Goal: Task Accomplishment & Management: Manage account settings

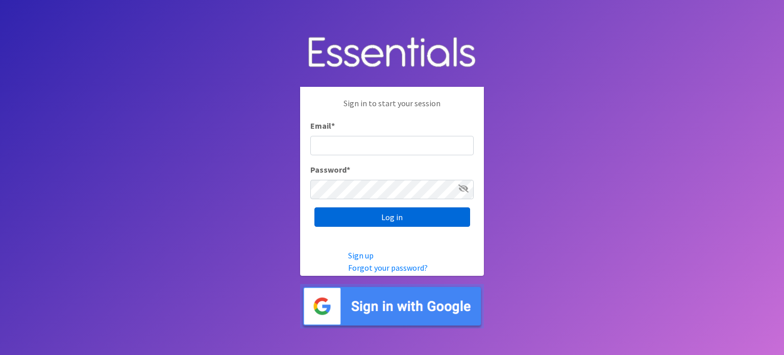
type input "[PERSON_NAME][EMAIL_ADDRESS][PERSON_NAME][DOMAIN_NAME]"
click at [384, 216] on input "Log in" at bounding box center [392, 216] width 156 height 19
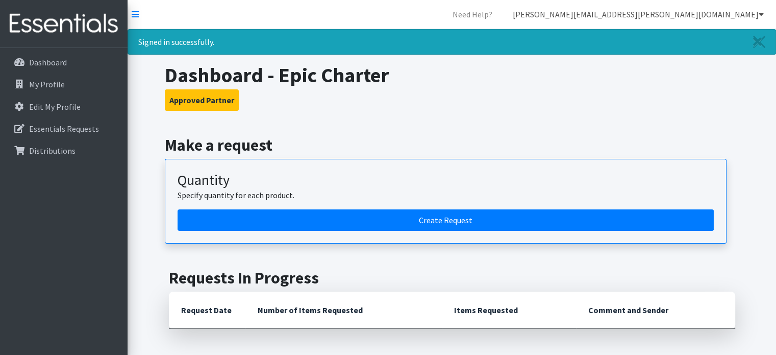
click at [766, 11] on link "[PERSON_NAME][EMAIL_ADDRESS][PERSON_NAME][DOMAIN_NAME]" at bounding box center [638, 14] width 267 height 20
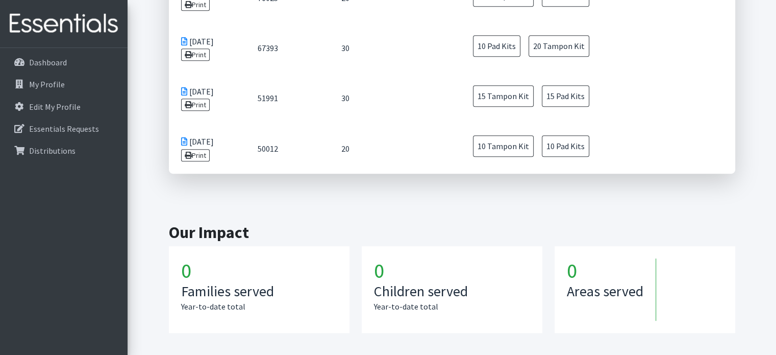
scroll to position [590, 0]
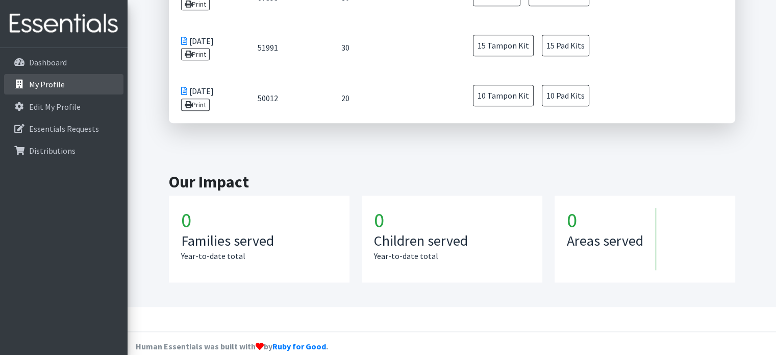
click at [49, 83] on p "My Profile" at bounding box center [47, 84] width 36 height 10
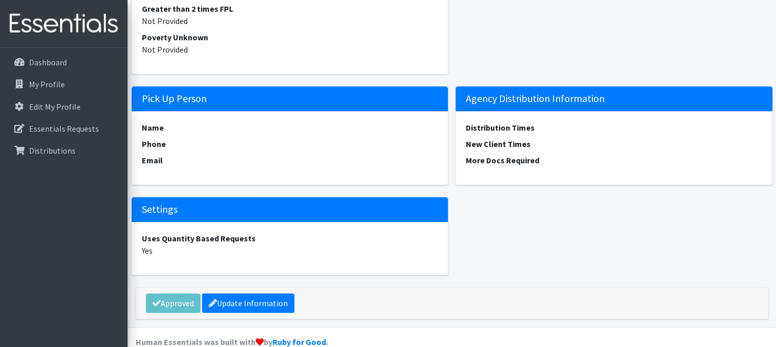
scroll to position [921, 0]
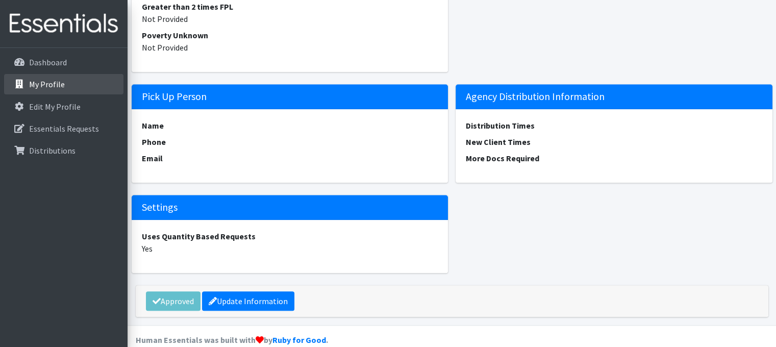
click at [48, 87] on p "My Profile" at bounding box center [47, 84] width 36 height 10
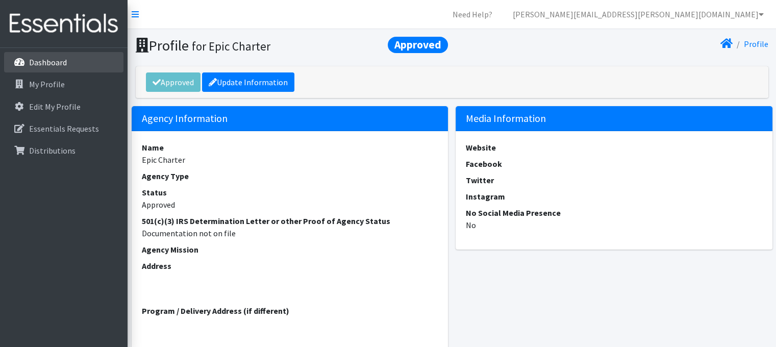
click at [78, 65] on link "Dashboard" at bounding box center [63, 62] width 119 height 20
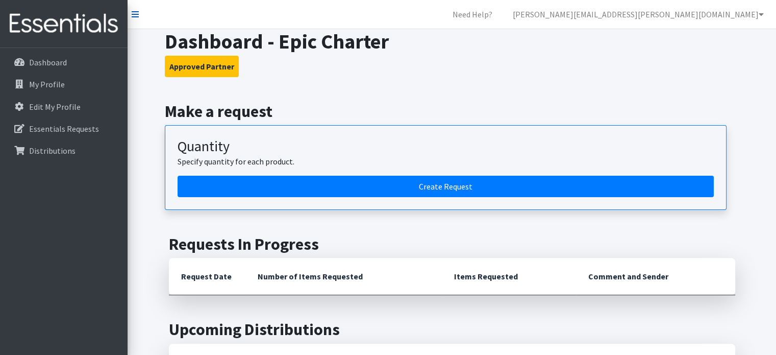
click at [134, 16] on icon at bounding box center [135, 14] width 7 height 8
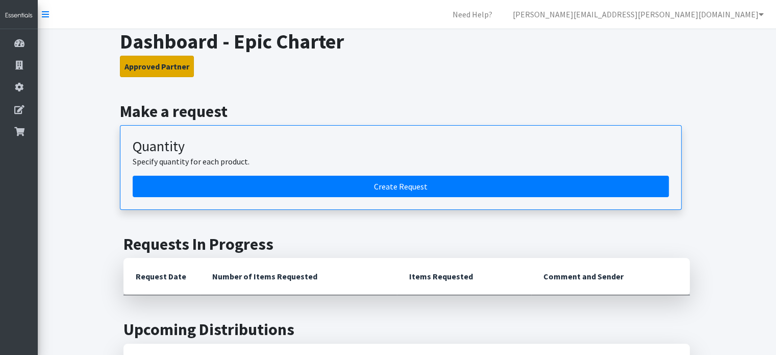
click at [158, 65] on button "Approved Partner" at bounding box center [157, 66] width 74 height 21
click at [168, 63] on button "Approved Partner" at bounding box center [157, 66] width 74 height 21
click at [300, 113] on h2 "Make a request" at bounding box center [407, 111] width 574 height 19
click at [177, 63] on button "Approved Partner" at bounding box center [157, 66] width 74 height 21
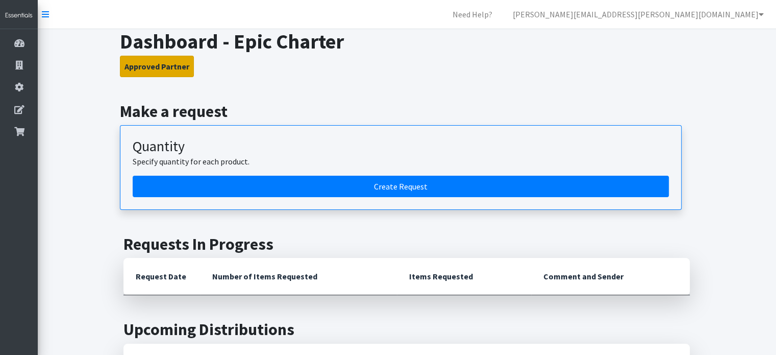
click at [177, 63] on button "Approved Partner" at bounding box center [157, 66] width 74 height 21
